Goal: Find contact information

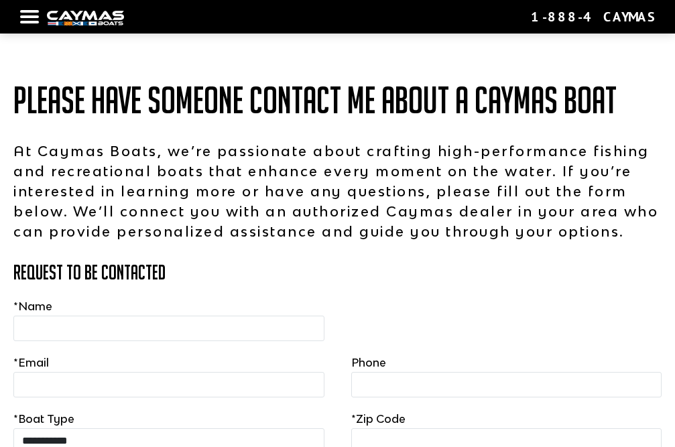
click at [32, 16] on div at bounding box center [29, 16] width 19 height 3
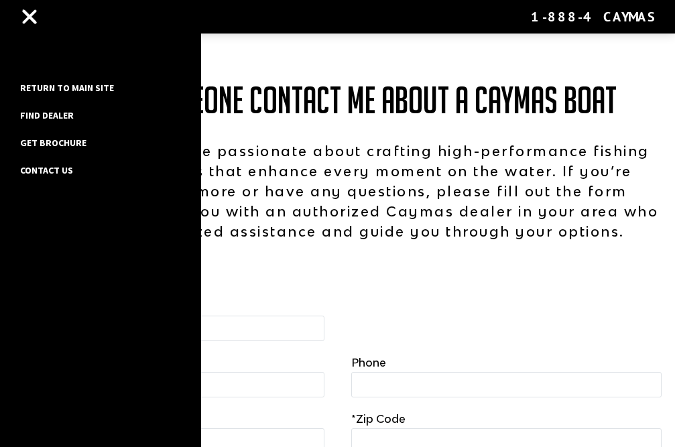
click at [52, 168] on link "Contact Us" at bounding box center [66, 170] width 107 height 17
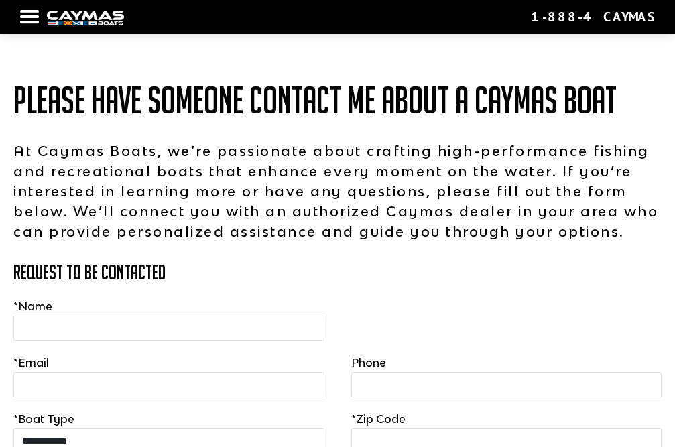
click at [30, 18] on nav "Return to main site Find Dealer Get Brochure Contact Us 1-888-4CAYMAS" at bounding box center [337, 17] width 635 height 20
click at [27, 19] on nav "Return to main site Find Dealer Get Brochure Contact Us 1-888-4CAYMAS" at bounding box center [337, 17] width 635 height 20
